Goal: Task Accomplishment & Management: Complete application form

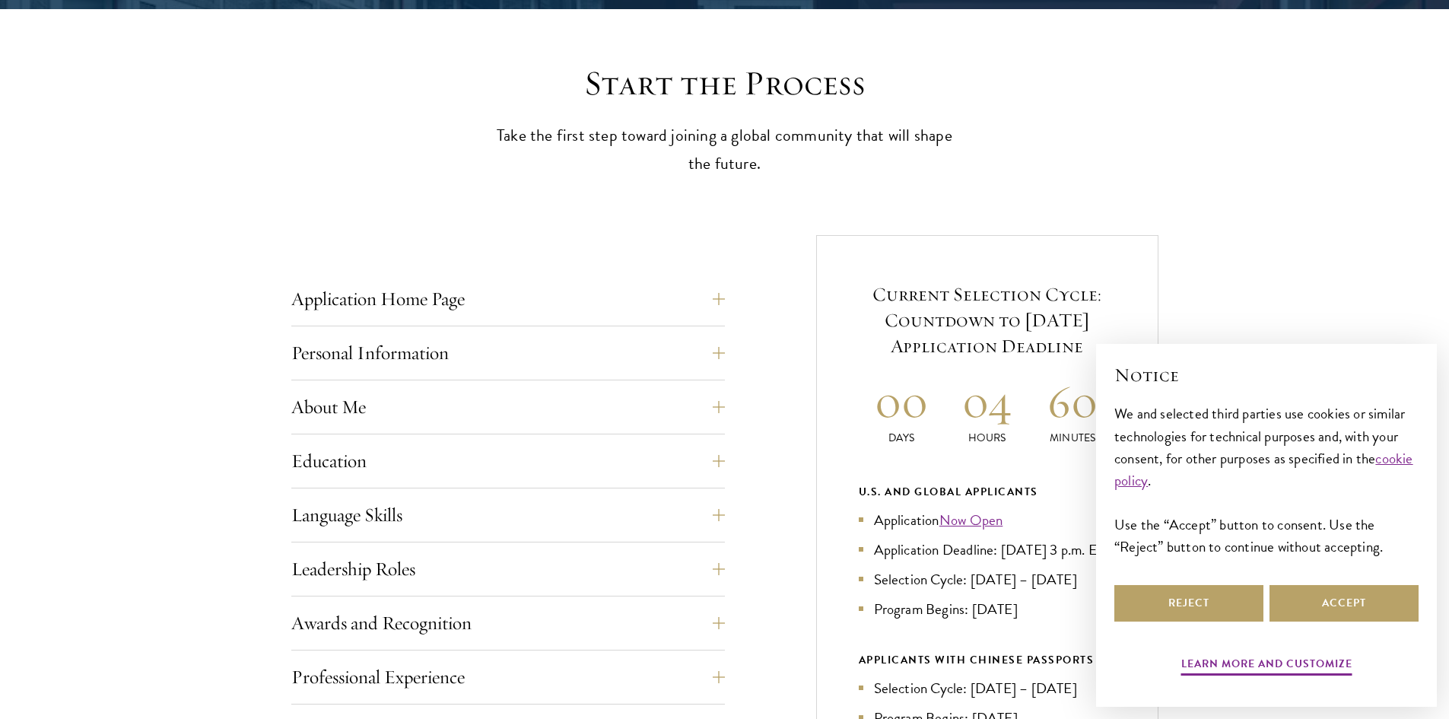
click at [342, 95] on div "Start the Process Take the first step toward joining a global community that wi…" at bounding box center [724, 599] width 1449 height 1074
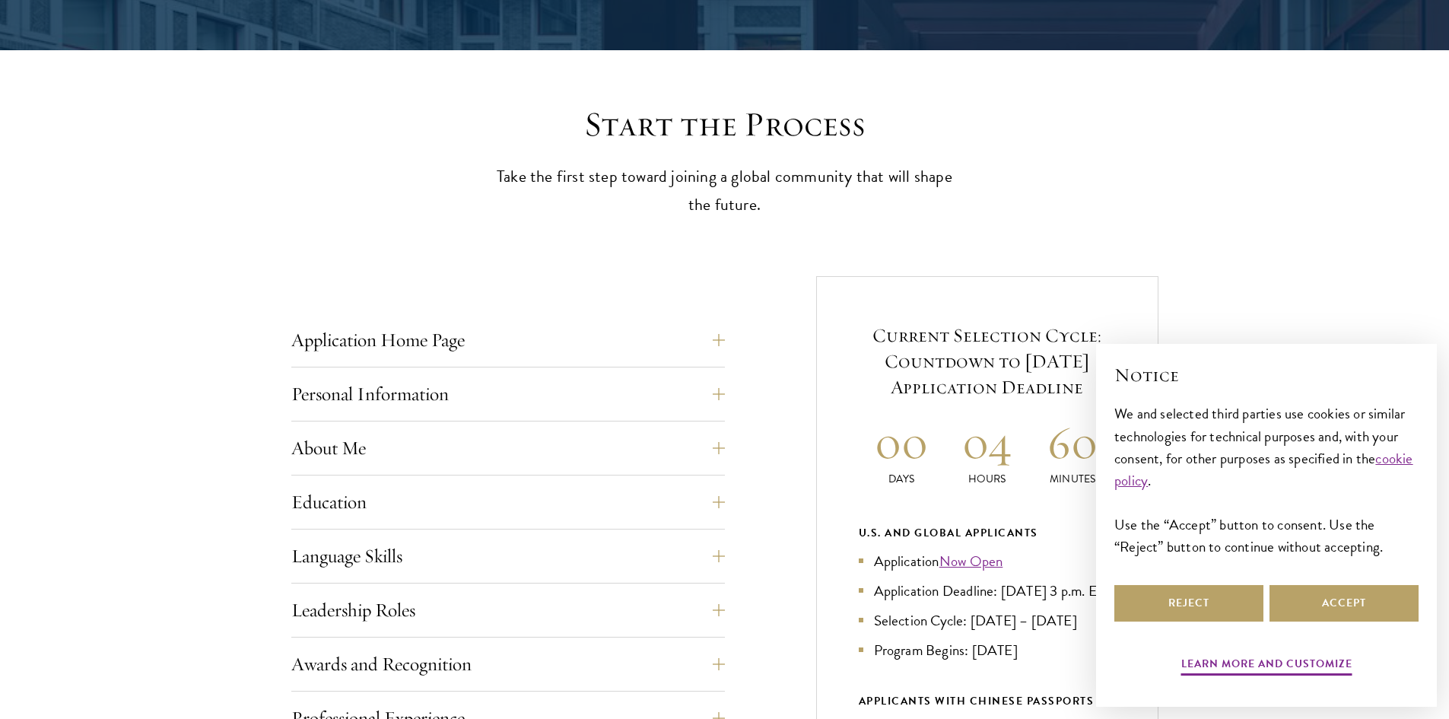
scroll to position [456, 0]
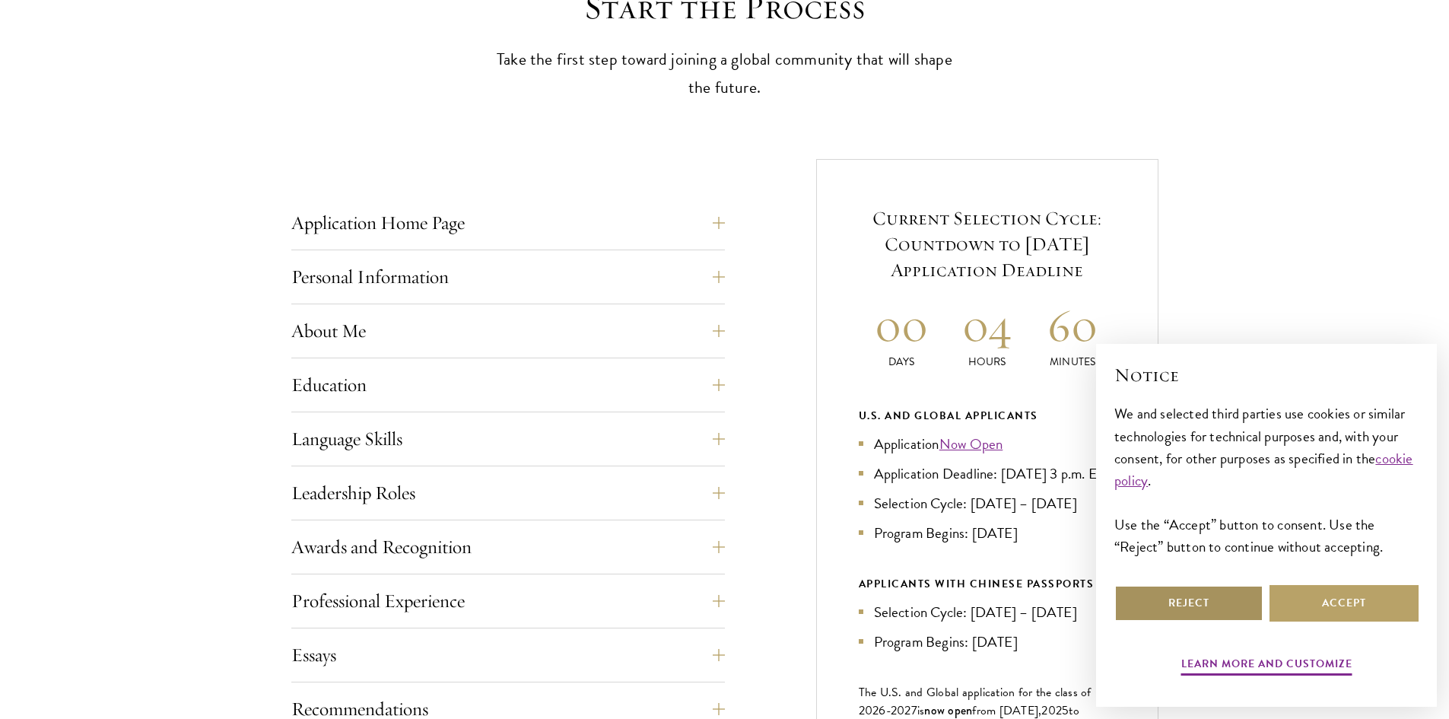
click at [1217, 599] on button "Reject" at bounding box center [1188, 603] width 149 height 37
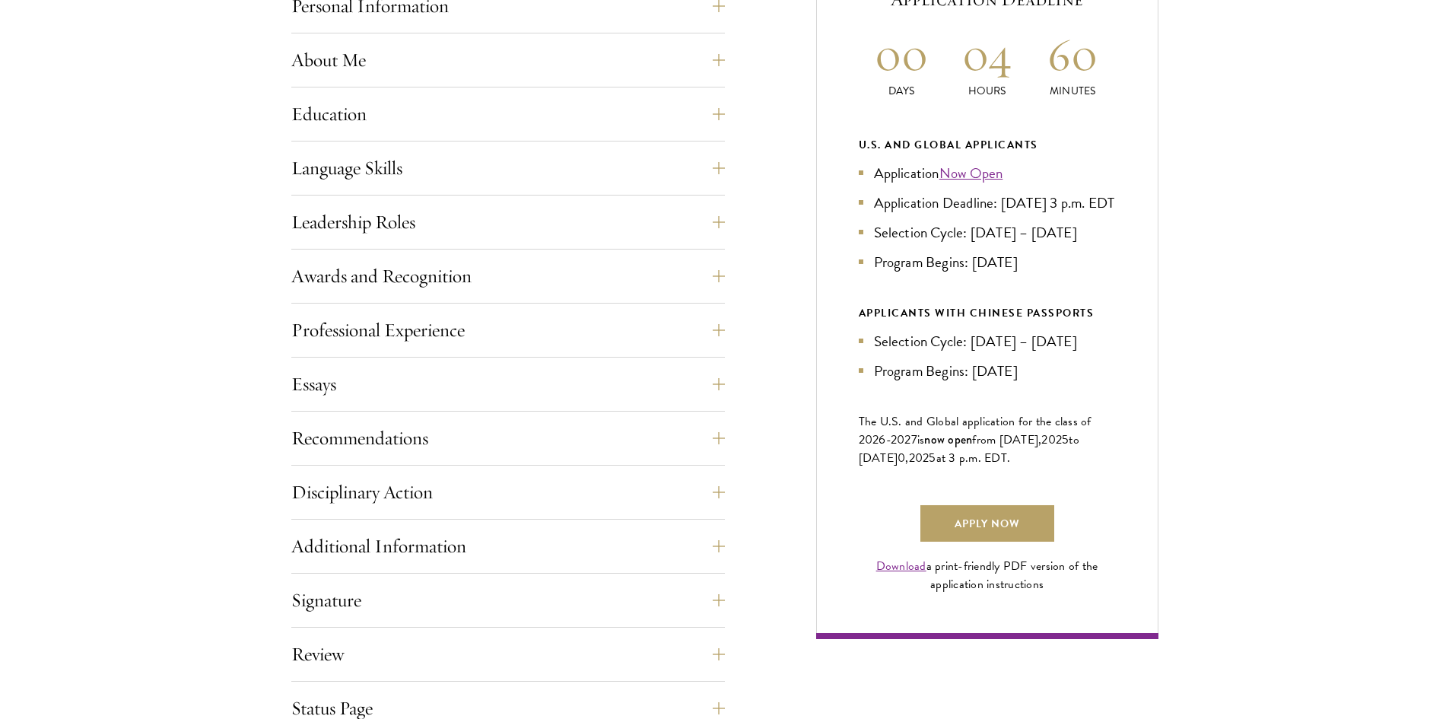
scroll to position [836, 0]
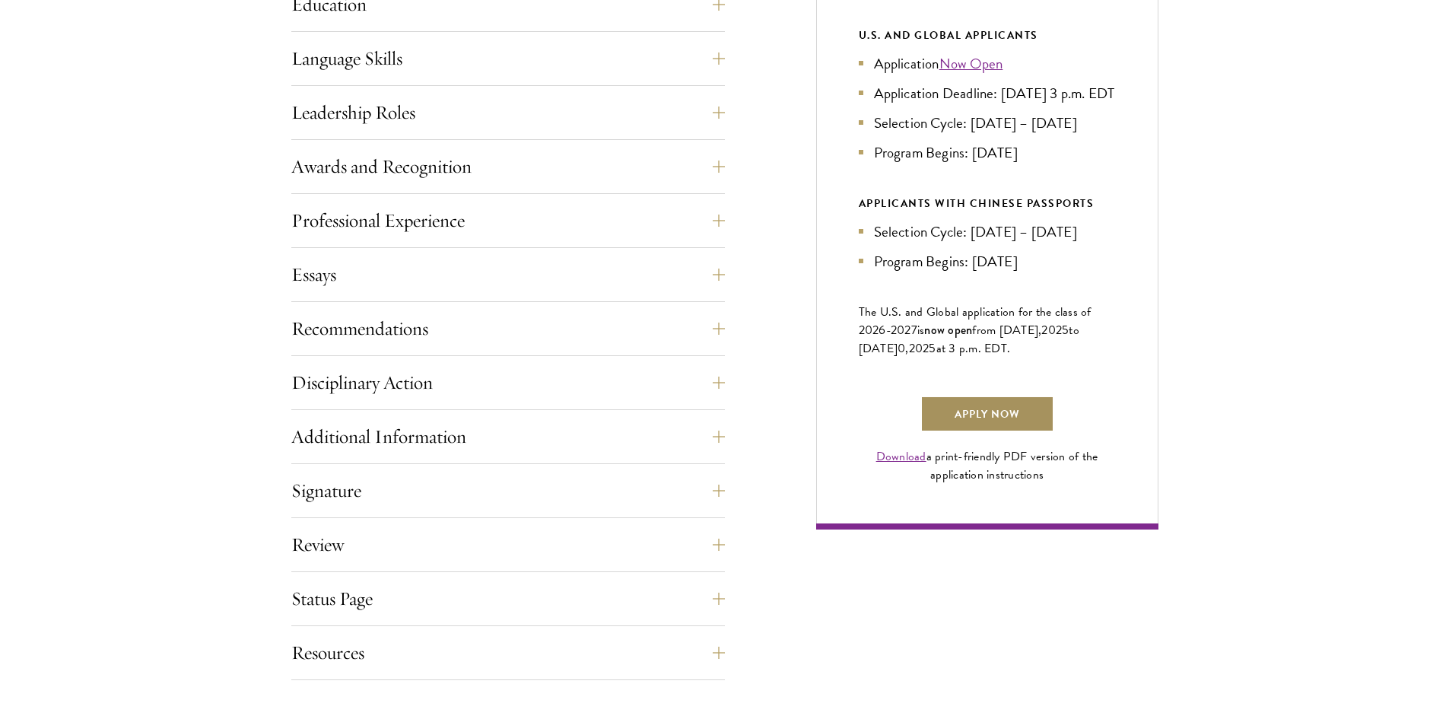
click at [998, 432] on link "Apply Now" at bounding box center [987, 413] width 134 height 37
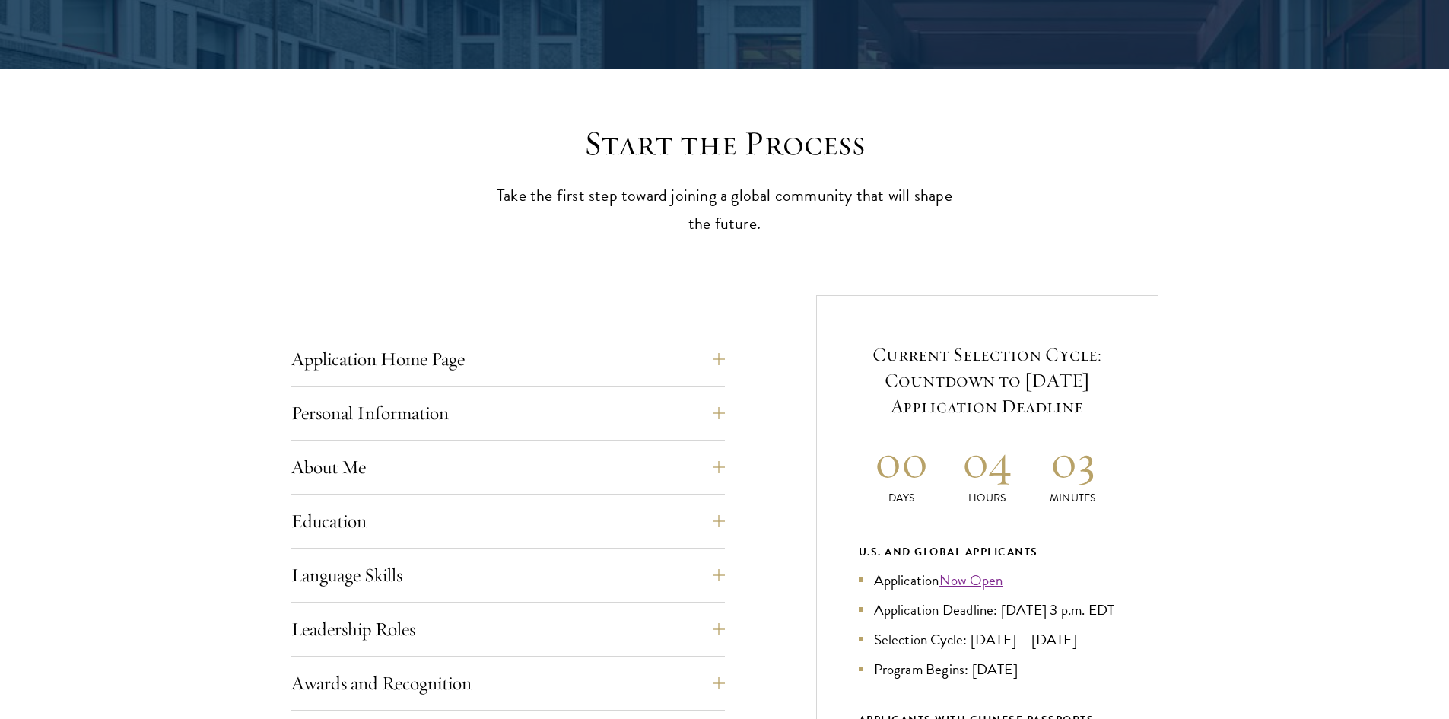
scroll to position [532, 0]
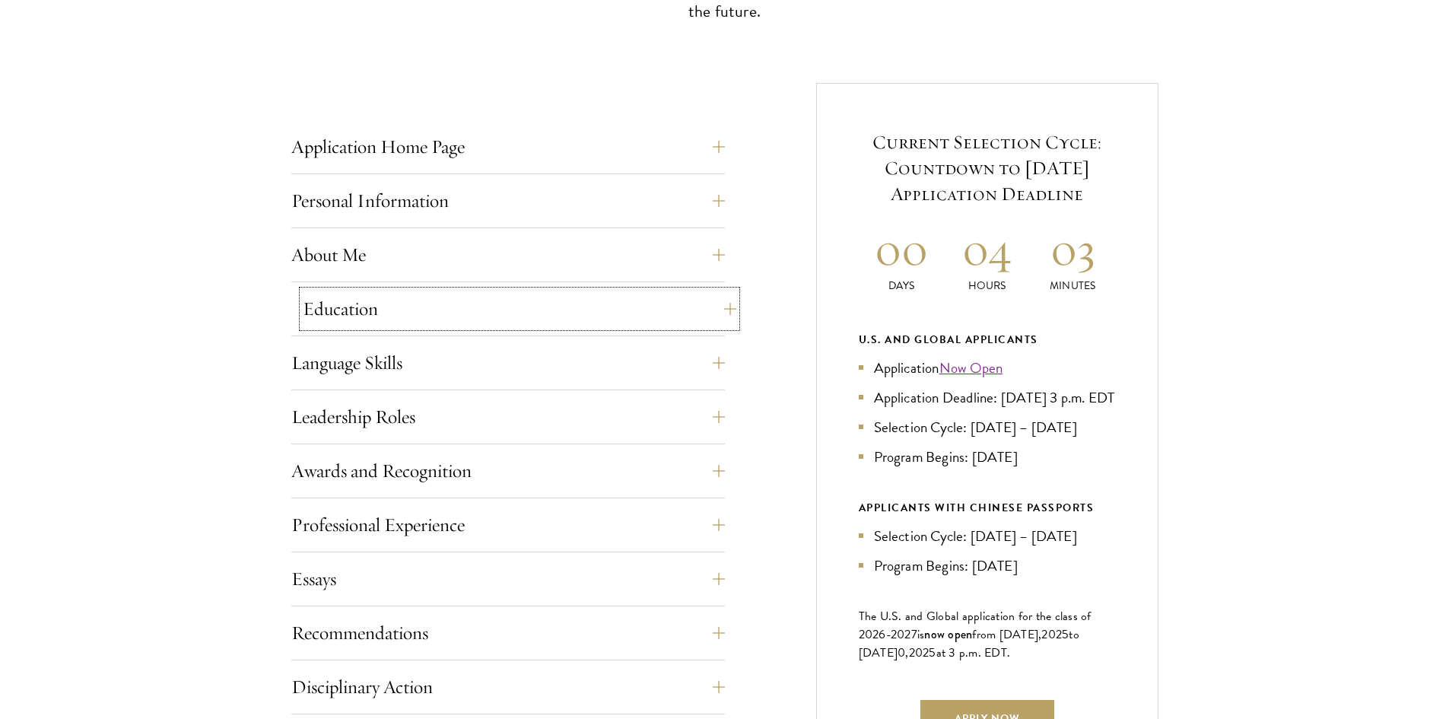
click at [367, 304] on button "Education" at bounding box center [519, 308] width 433 height 37
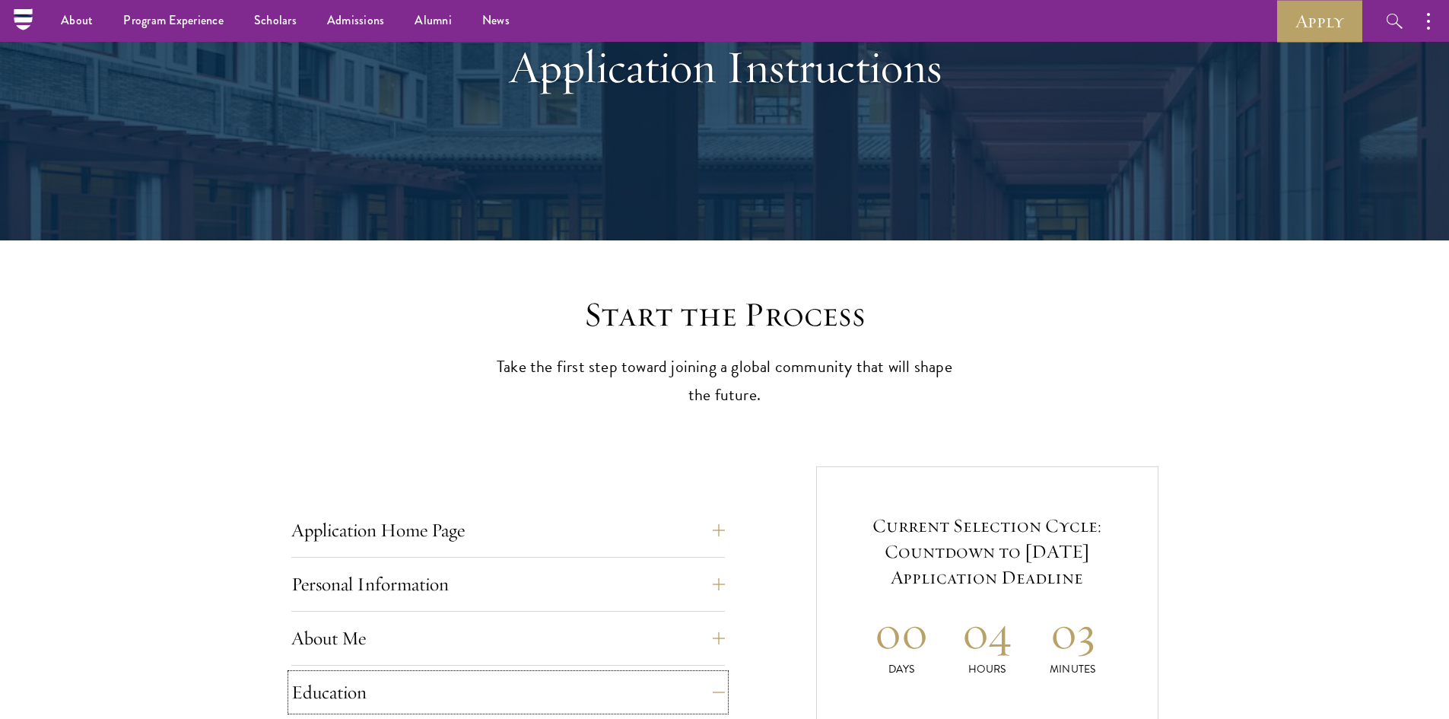
scroll to position [0, 0]
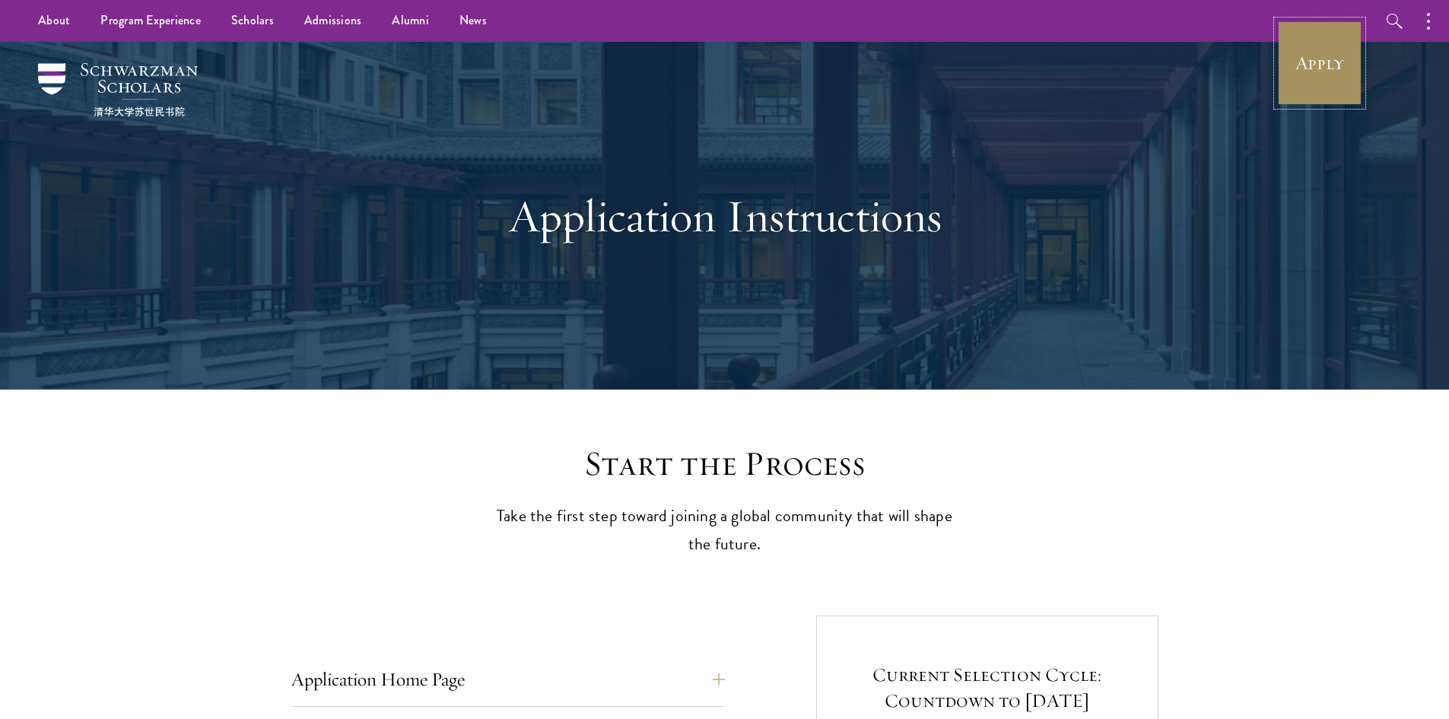
click at [1319, 56] on link "Apply" at bounding box center [1319, 63] width 85 height 85
